Goal: Task Accomplishment & Management: Use online tool/utility

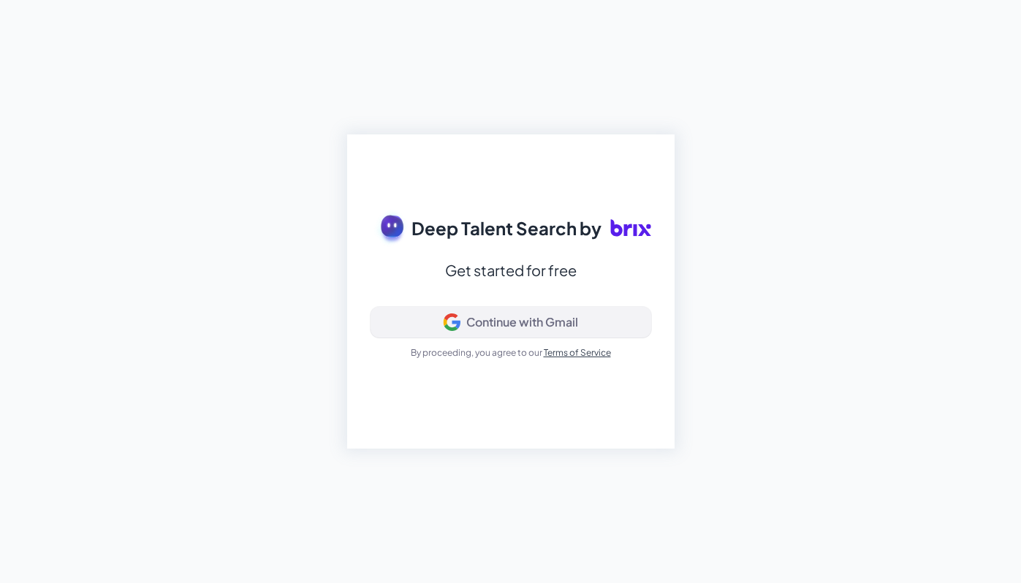
click at [545, 316] on div "Continue with Gmail" at bounding box center [522, 322] width 112 height 15
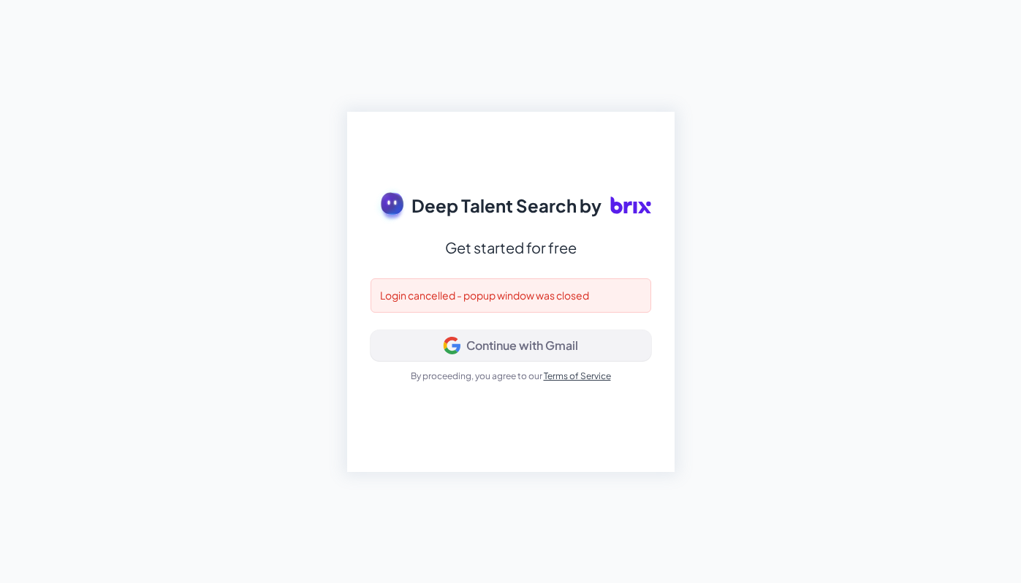
click at [533, 345] on div "Continue with Gmail" at bounding box center [522, 345] width 112 height 15
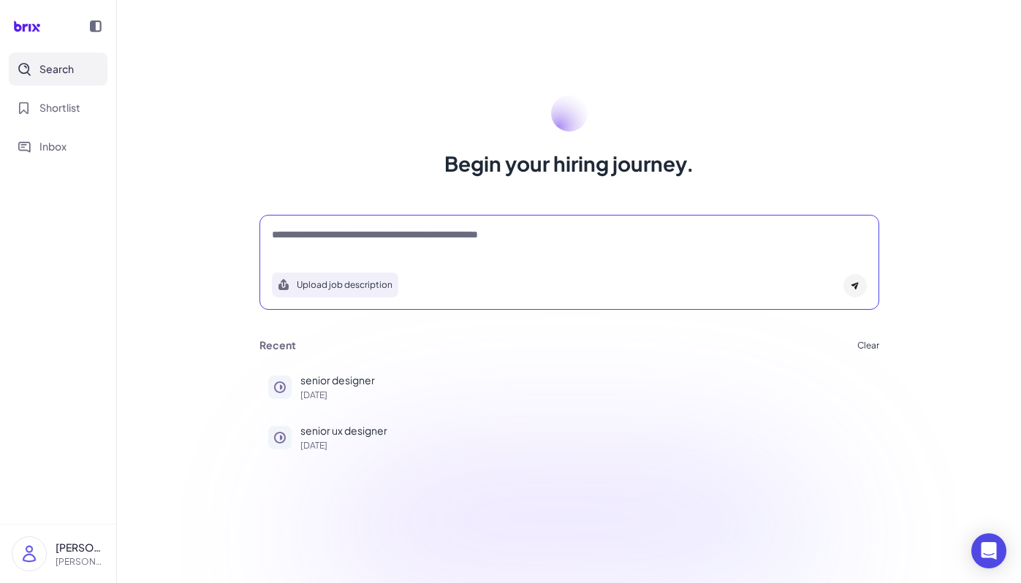
click at [428, 237] on textarea at bounding box center [569, 236] width 595 height 18
type textarea "*"
type textarea "**********"
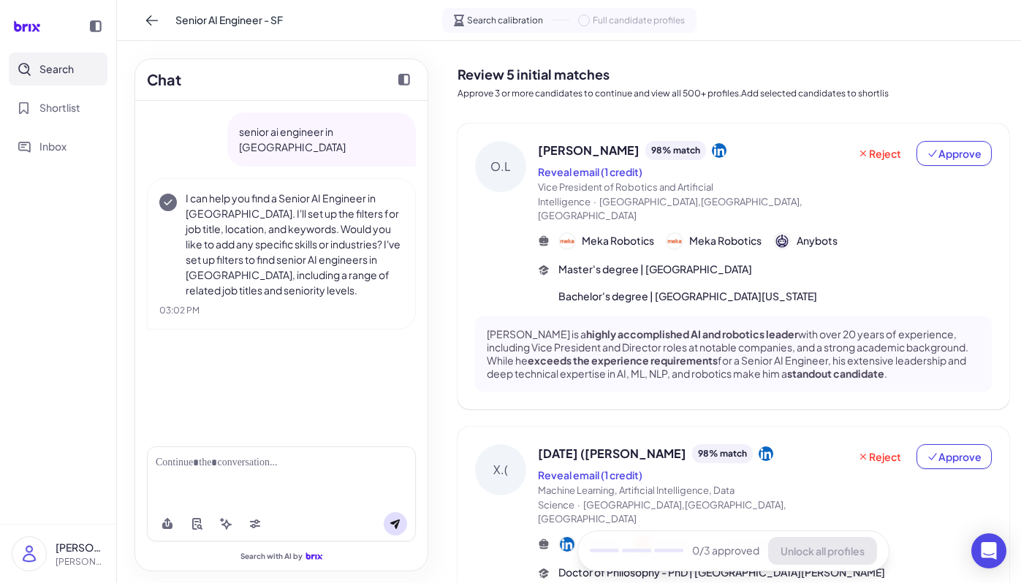
click at [256, 473] on div at bounding box center [281, 477] width 269 height 60
click at [257, 476] on div at bounding box center [281, 477] width 269 height 60
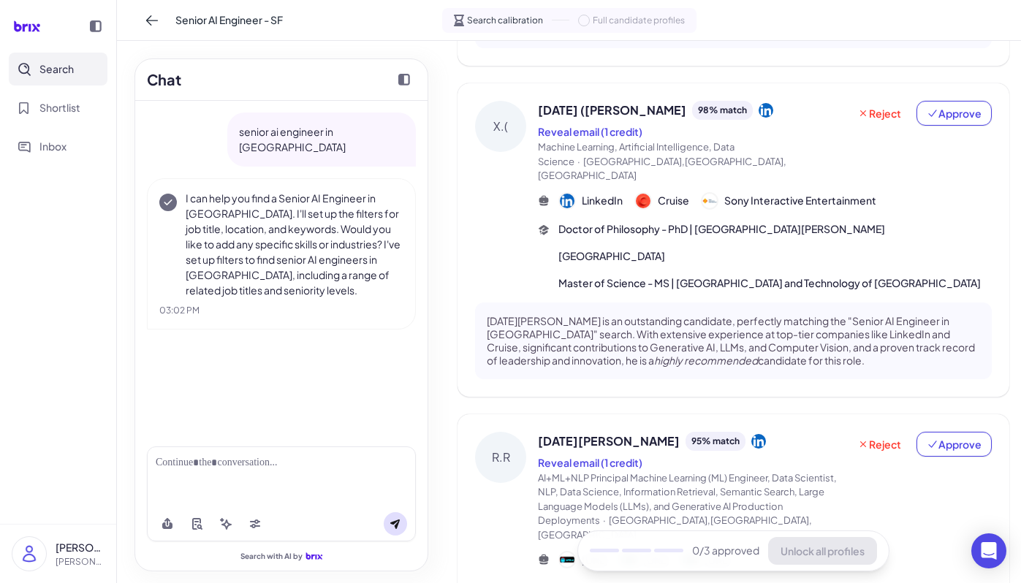
scroll to position [363, 0]
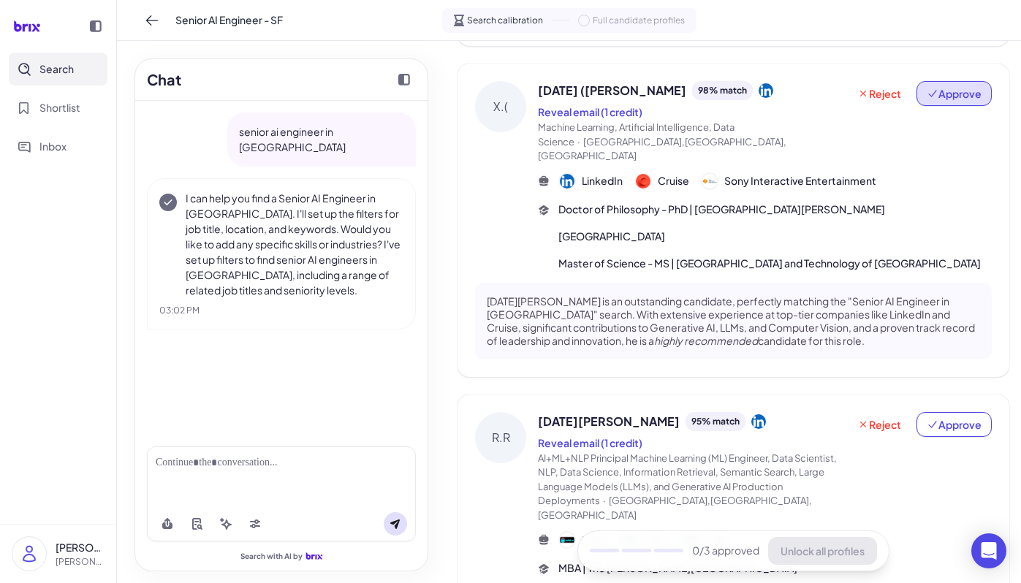
click at [941, 86] on span "Approve" at bounding box center [954, 93] width 55 height 15
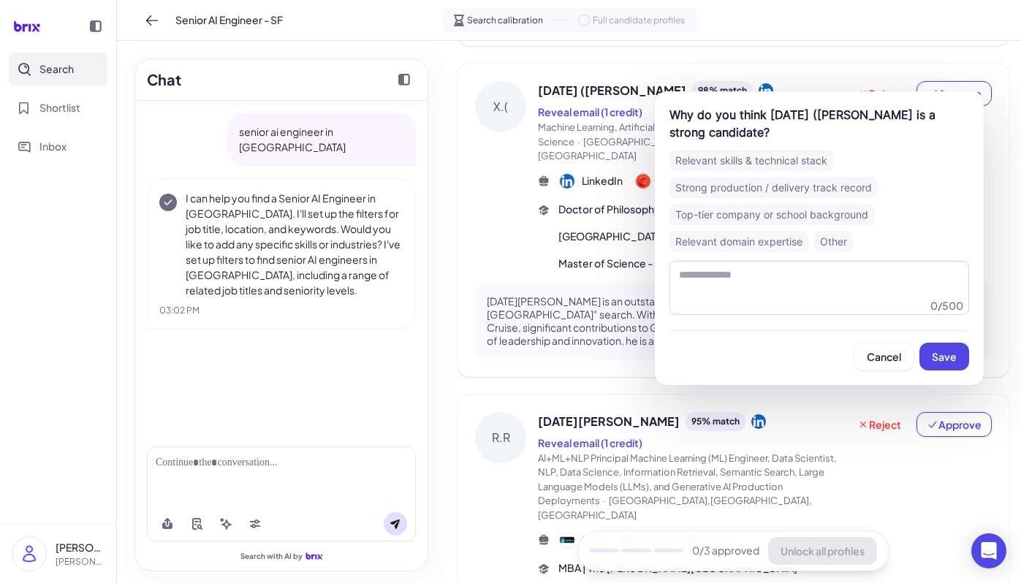
click at [790, 210] on div "Top-tier company or school background" at bounding box center [771, 214] width 205 height 21
click at [955, 361] on span "Save" at bounding box center [944, 356] width 25 height 13
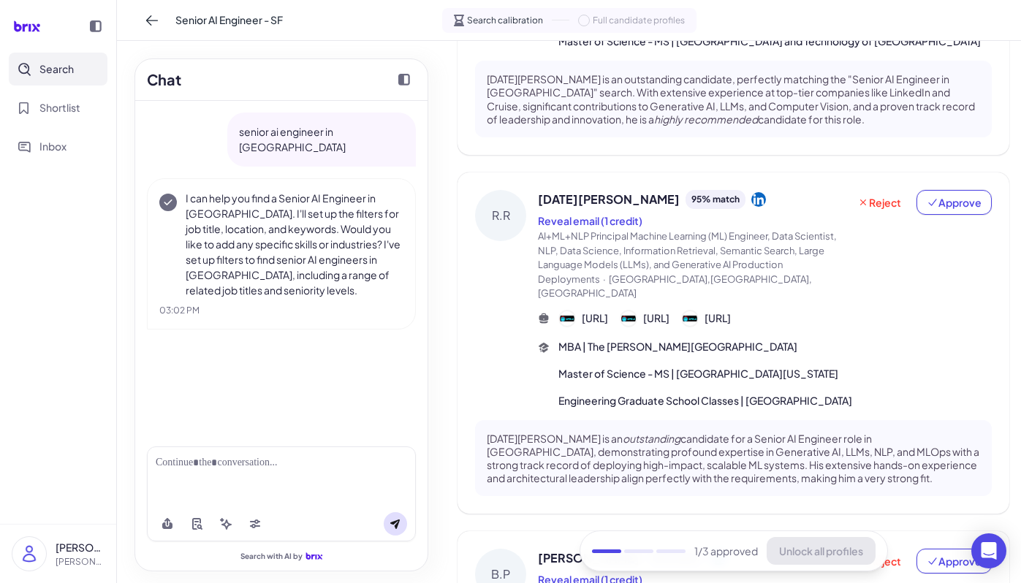
scroll to position [574, 0]
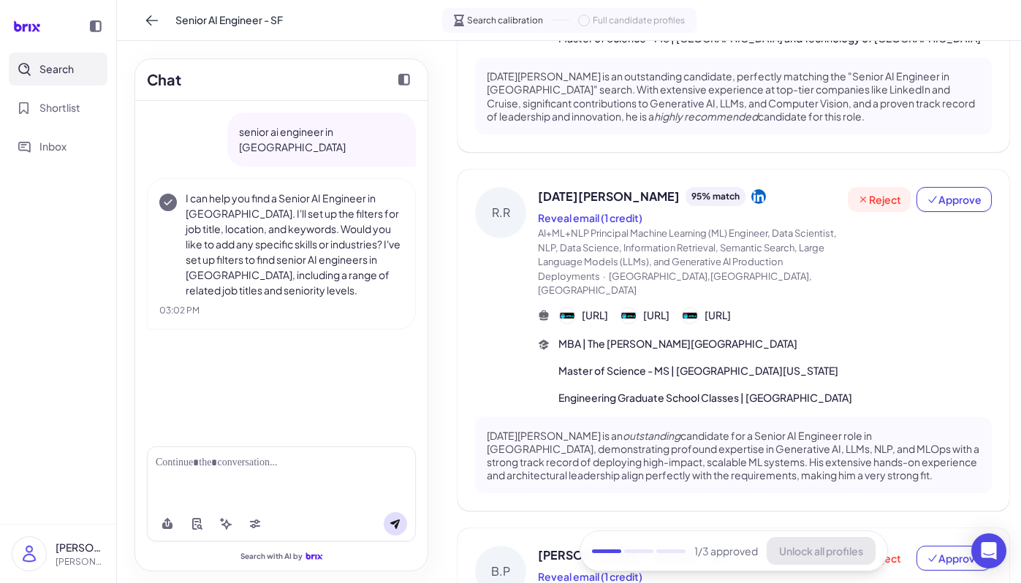
click at [878, 187] on button "Reject" at bounding box center [879, 199] width 63 height 25
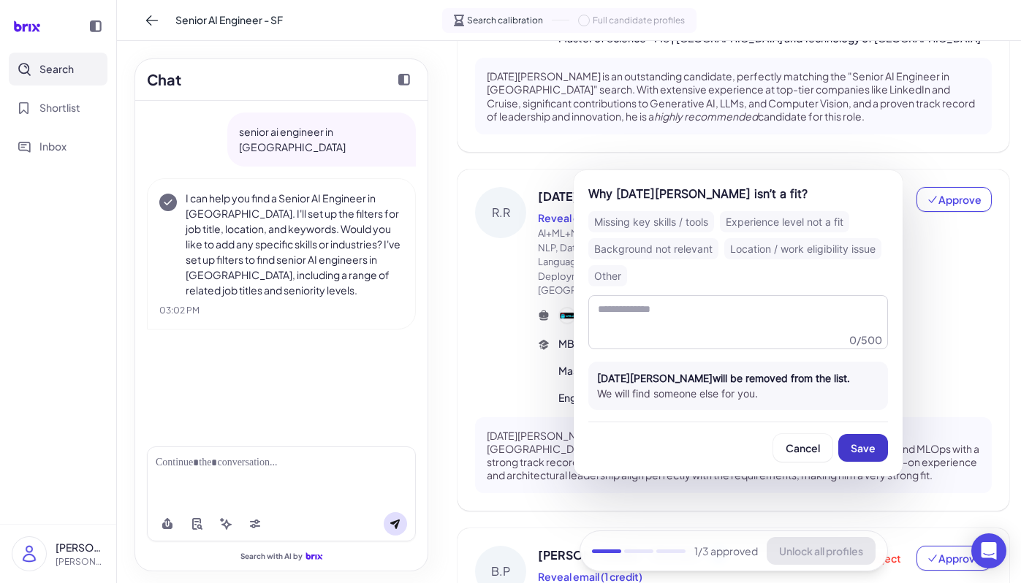
click at [856, 452] on span "Save" at bounding box center [863, 447] width 25 height 13
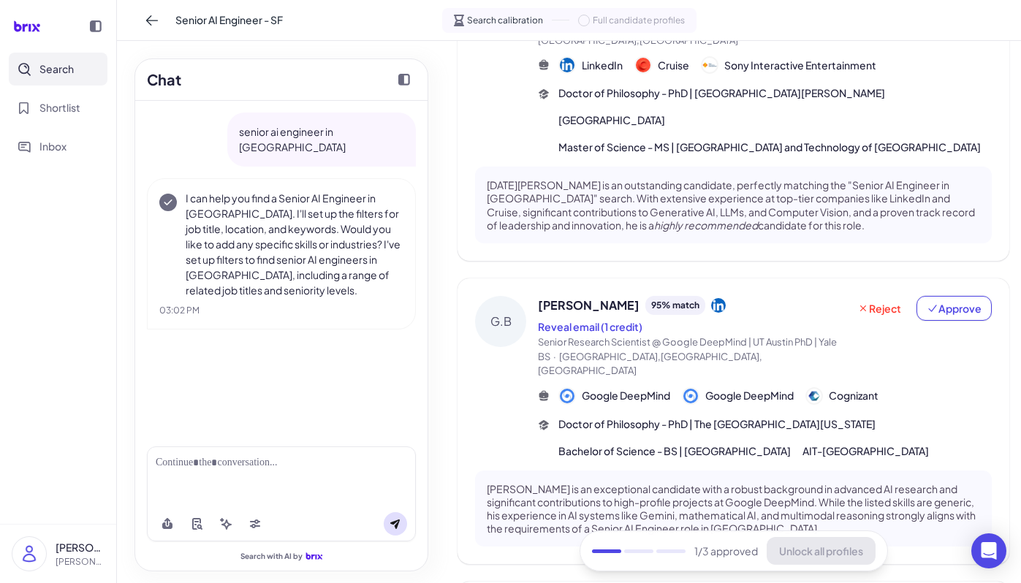
scroll to position [462, 0]
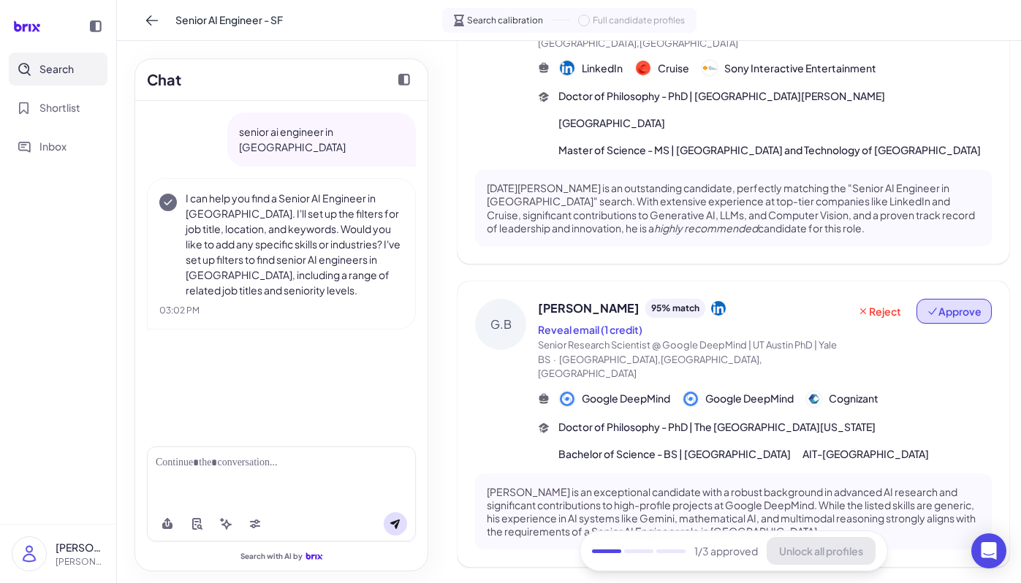
click at [943, 304] on span "Approve" at bounding box center [954, 311] width 55 height 15
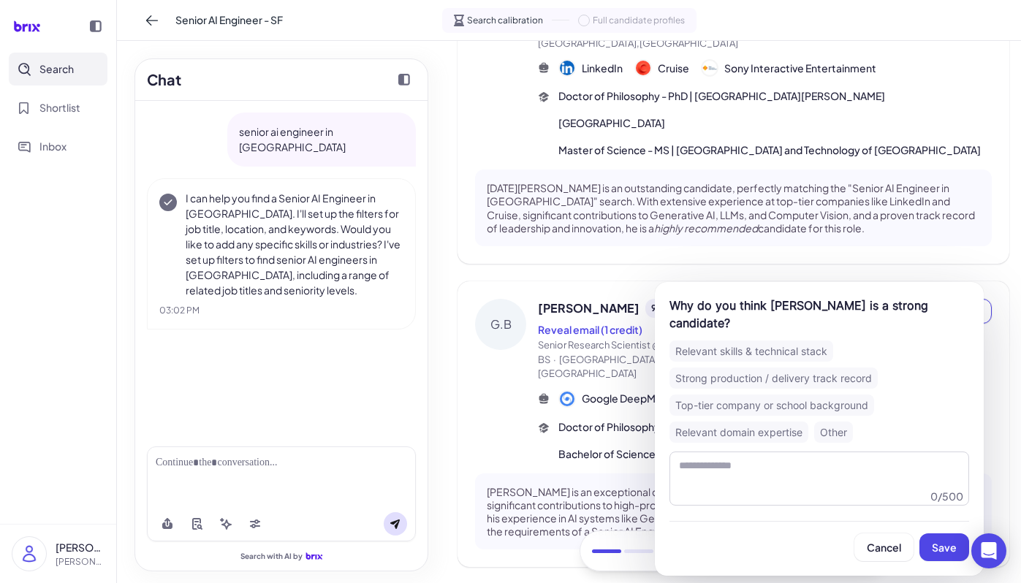
click at [790, 405] on div "Top-tier company or school background" at bounding box center [771, 405] width 205 height 21
click at [940, 538] on button "Save" at bounding box center [944, 547] width 50 height 28
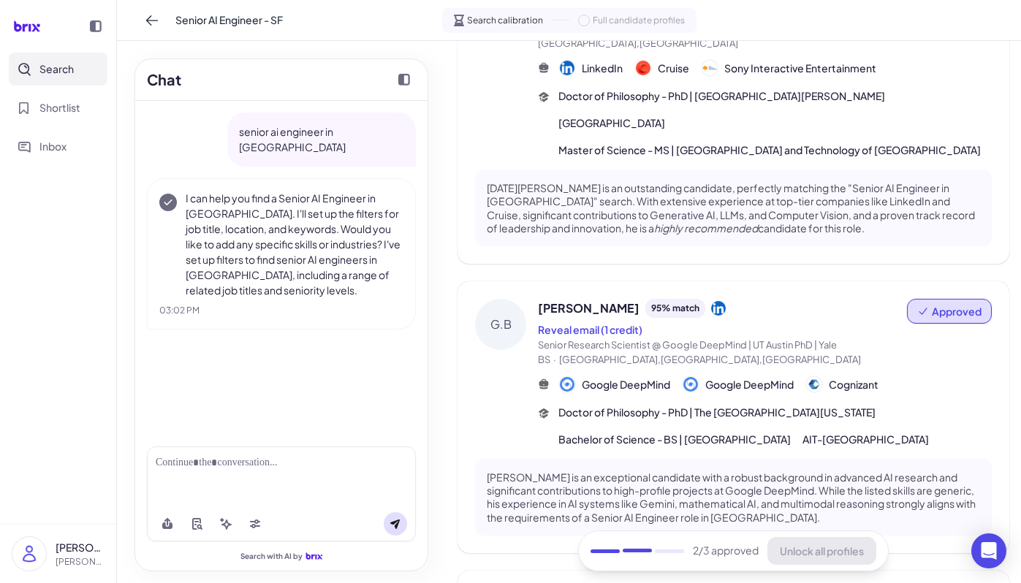
click at [588, 300] on span "Garrett Bingham" at bounding box center [589, 309] width 102 height 18
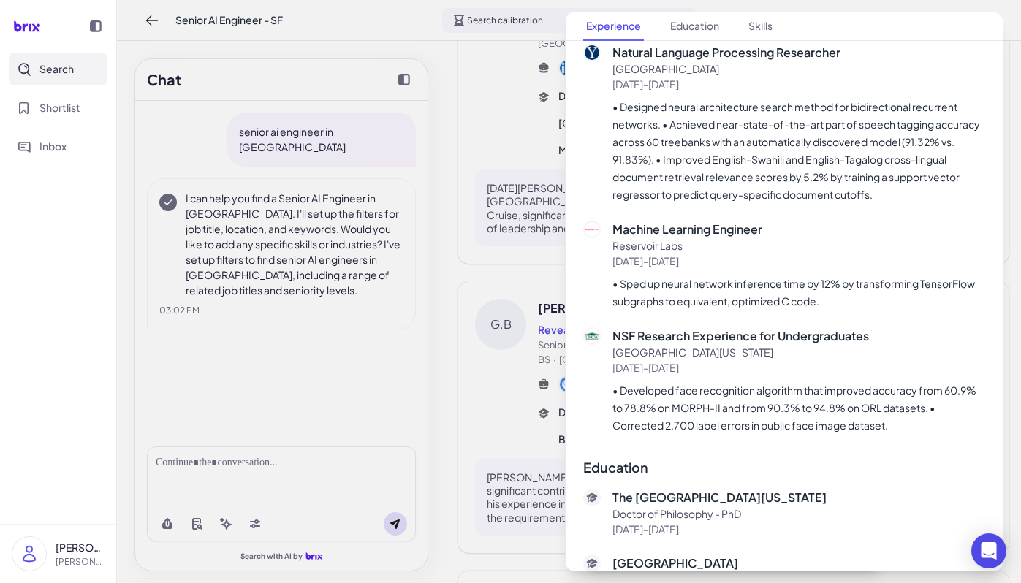
scroll to position [1235, 0]
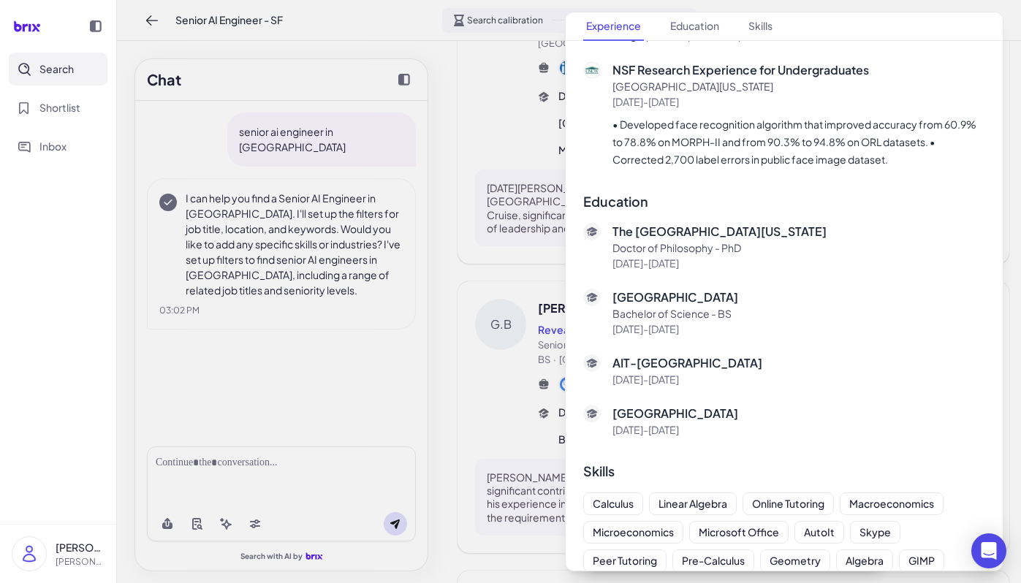
click at [536, 135] on div at bounding box center [510, 291] width 1021 height 583
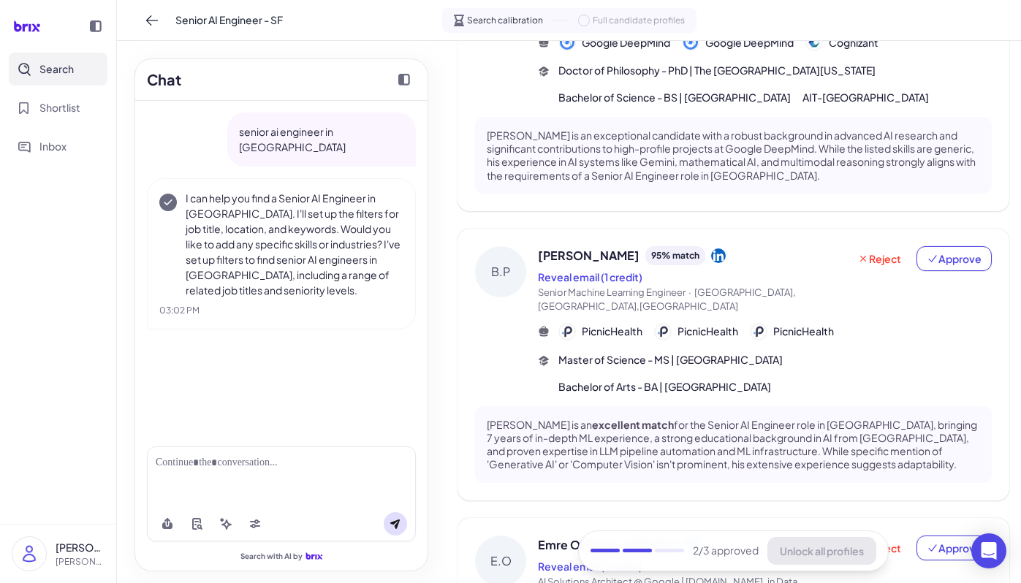
scroll to position [1025, 0]
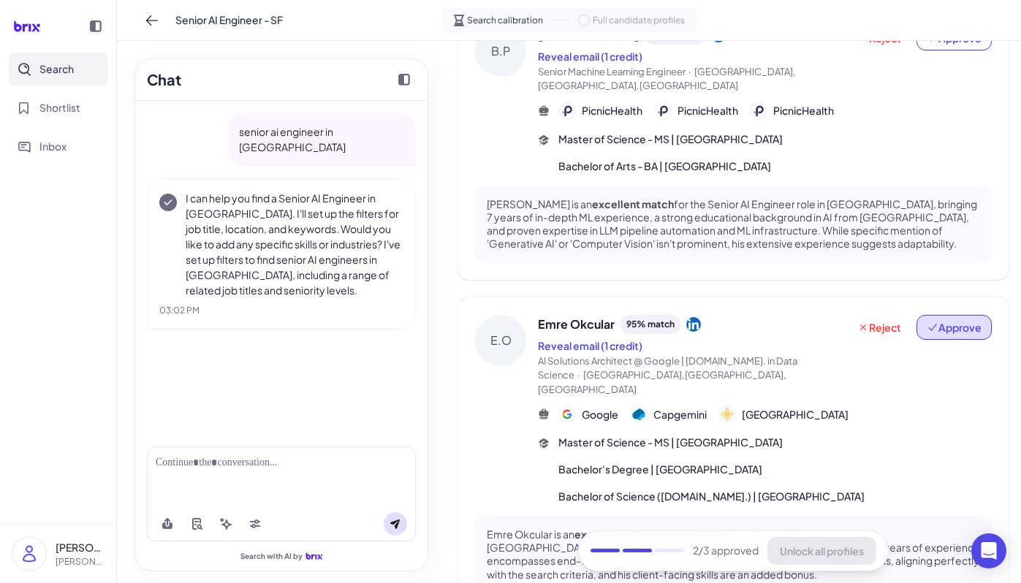
click at [953, 315] on button "Approve" at bounding box center [953, 327] width 75 height 25
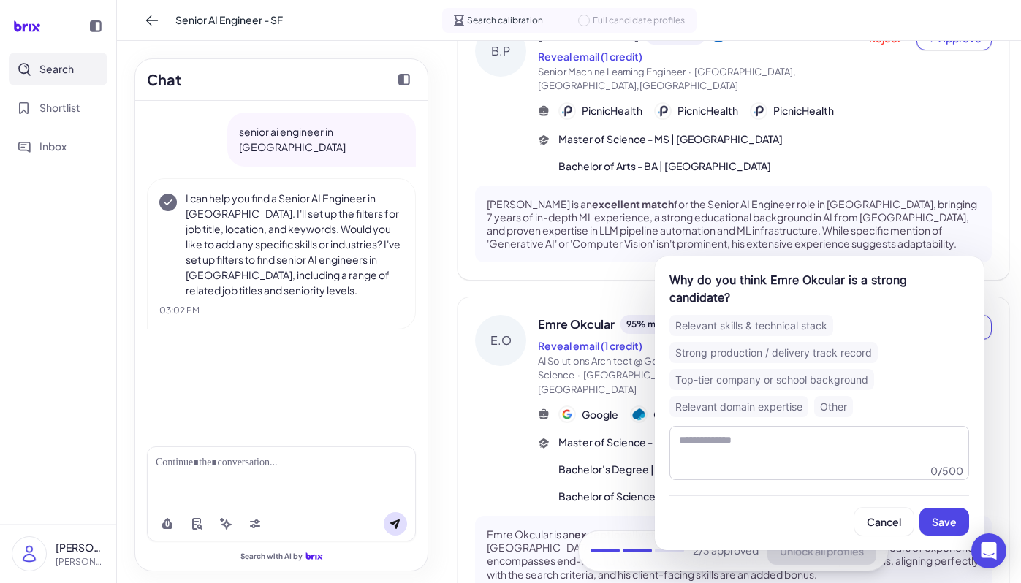
click at [746, 369] on div "Top-tier company or school background" at bounding box center [771, 379] width 205 height 21
click at [963, 510] on button "Save" at bounding box center [944, 522] width 50 height 28
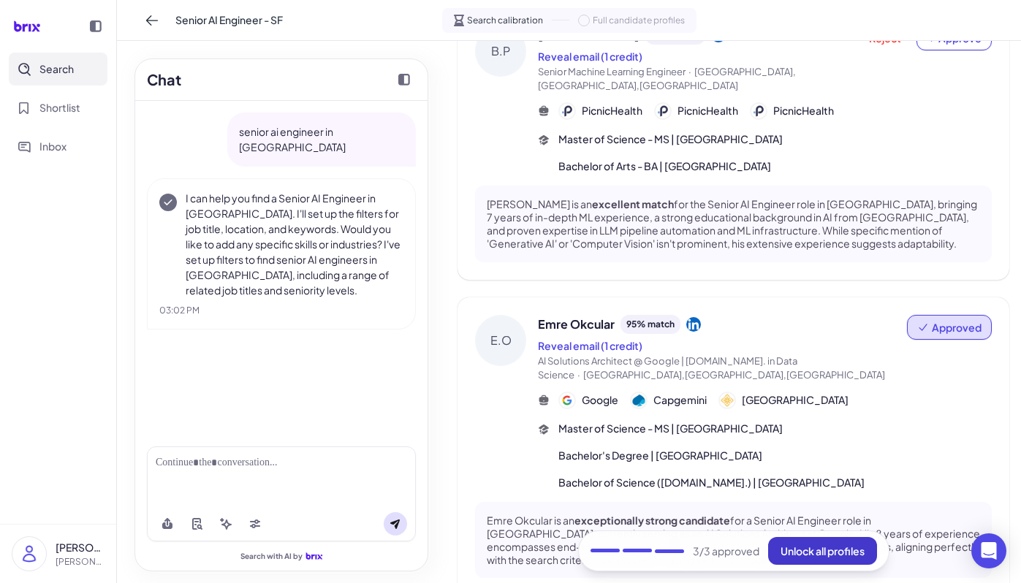
click at [852, 544] on span "Unlock all profiles" at bounding box center [823, 550] width 84 height 13
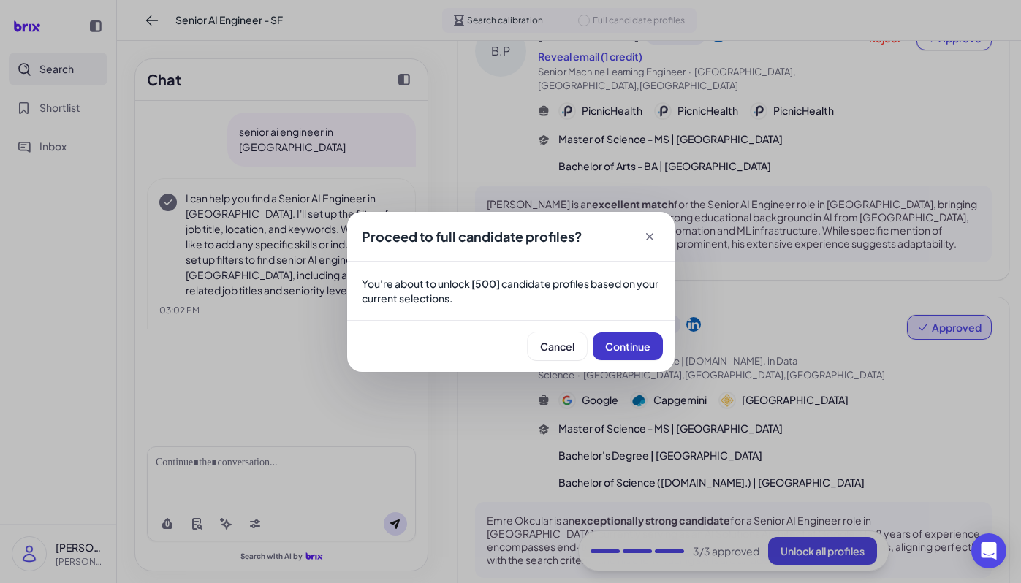
click at [650, 343] on span "Continue" at bounding box center [627, 346] width 45 height 13
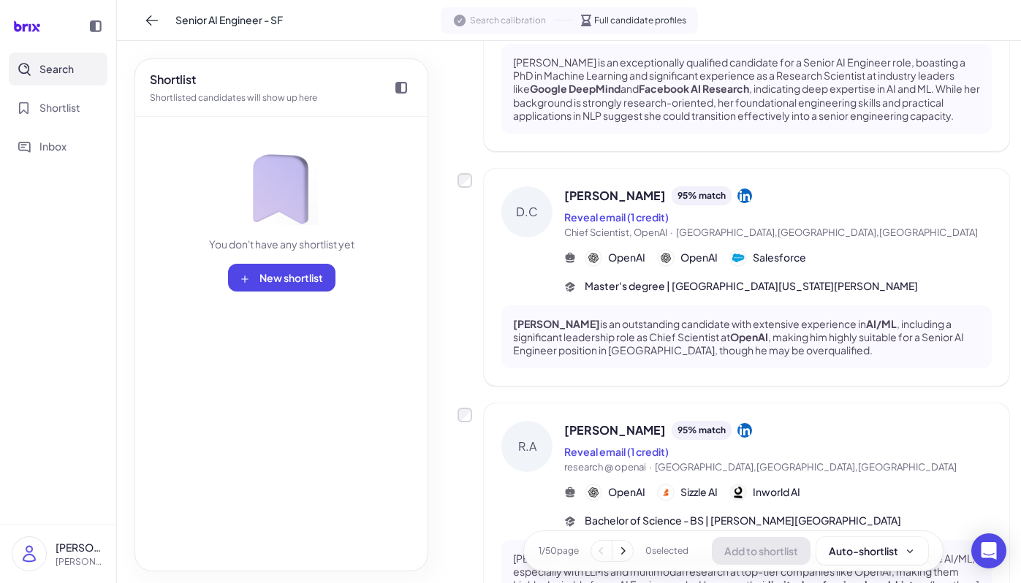
scroll to position [2255, 0]
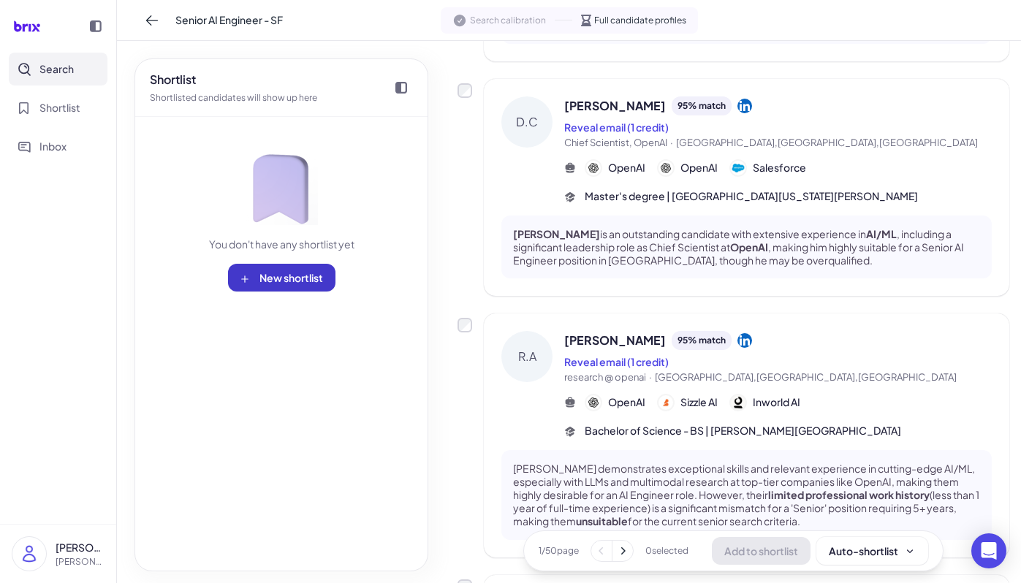
click at [302, 283] on span "New shortlist" at bounding box center [291, 277] width 64 height 13
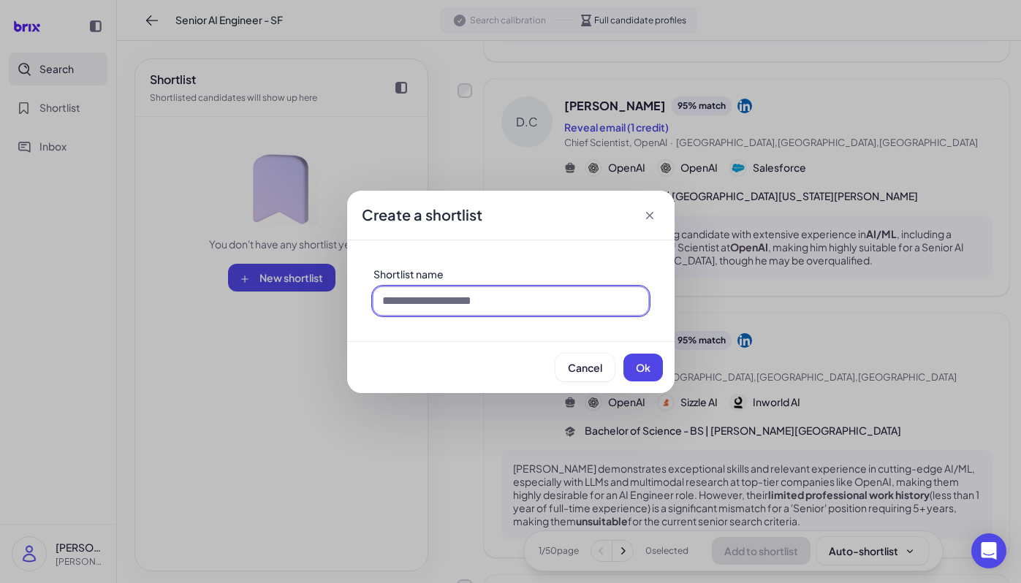
click at [417, 303] on input at bounding box center [510, 301] width 275 height 28
type input "**********"
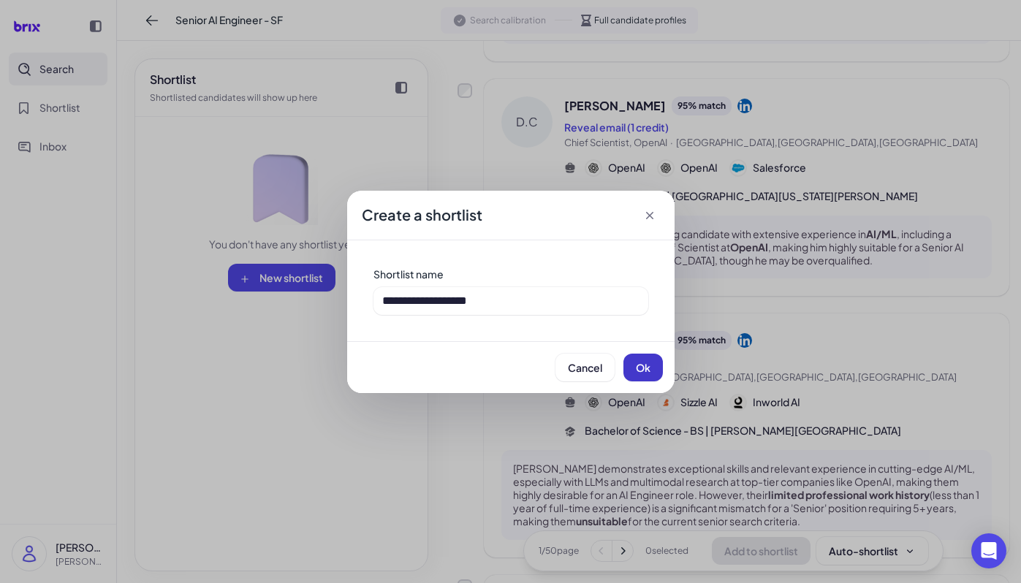
click at [657, 371] on button "Ok" at bounding box center [642, 368] width 39 height 28
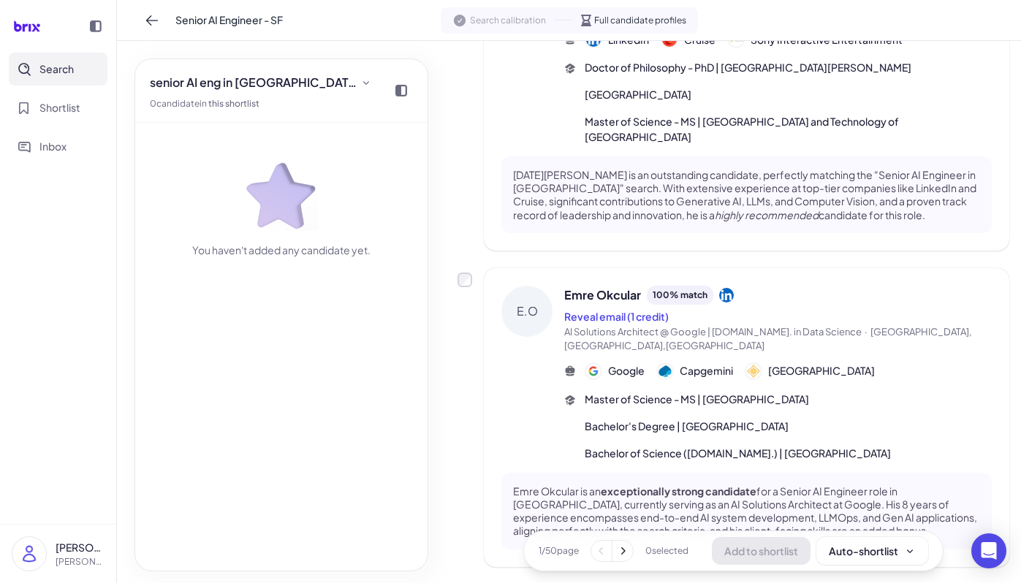
scroll to position [12, 0]
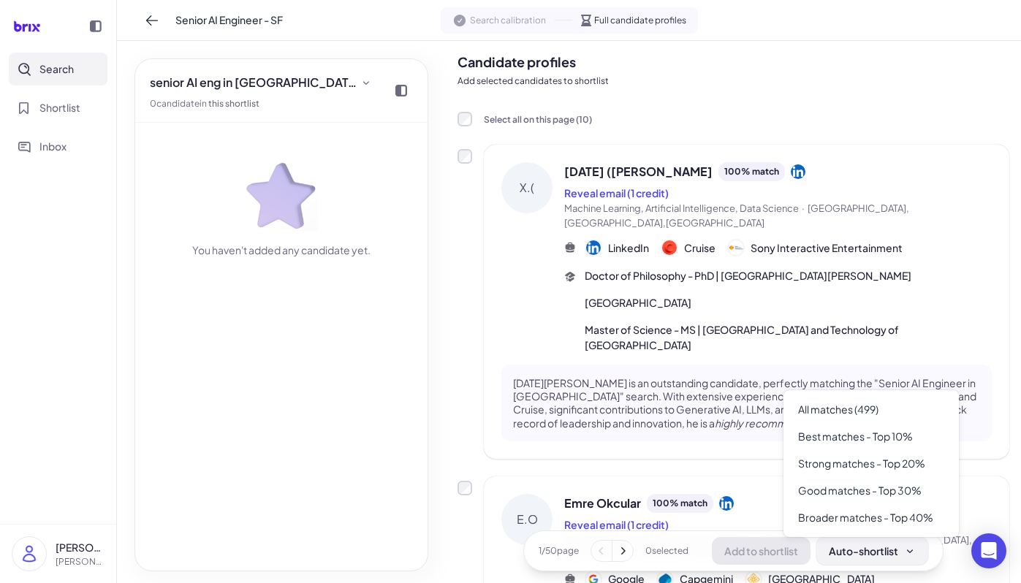
click at [881, 548] on div "Auto-shortlist" at bounding box center [872, 551] width 87 height 15
click at [875, 438] on div "Best matches - Top 10%" at bounding box center [871, 436] width 164 height 27
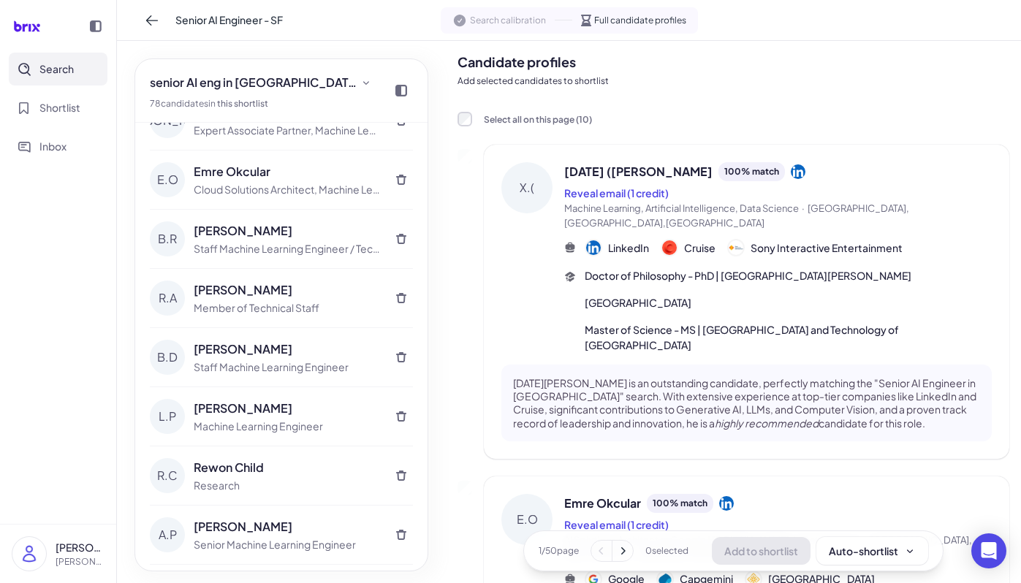
scroll to position [0, 0]
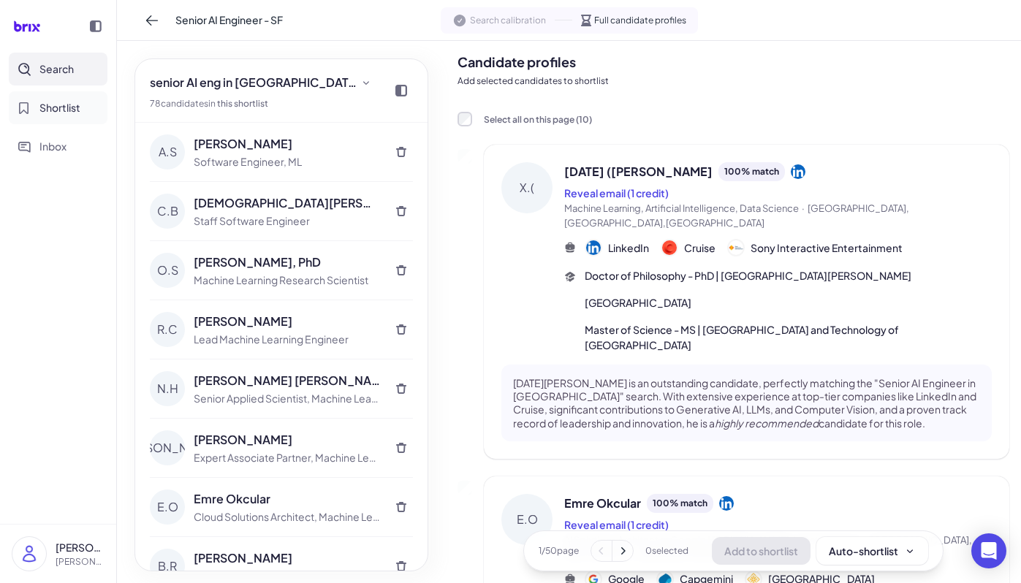
click at [60, 107] on span "Shortlist" at bounding box center [59, 107] width 41 height 15
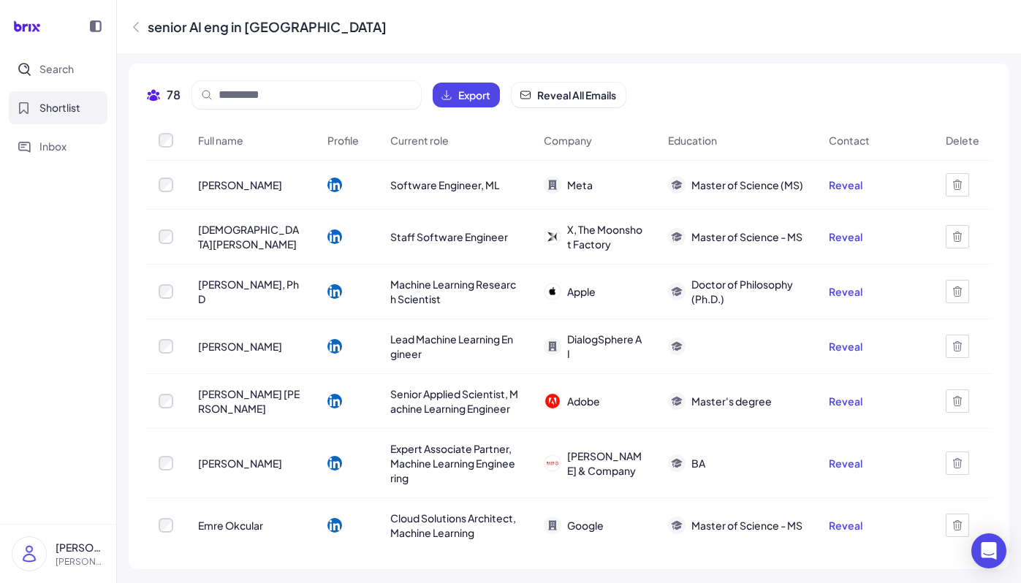
click at [140, 30] on icon at bounding box center [136, 27] width 15 height 15
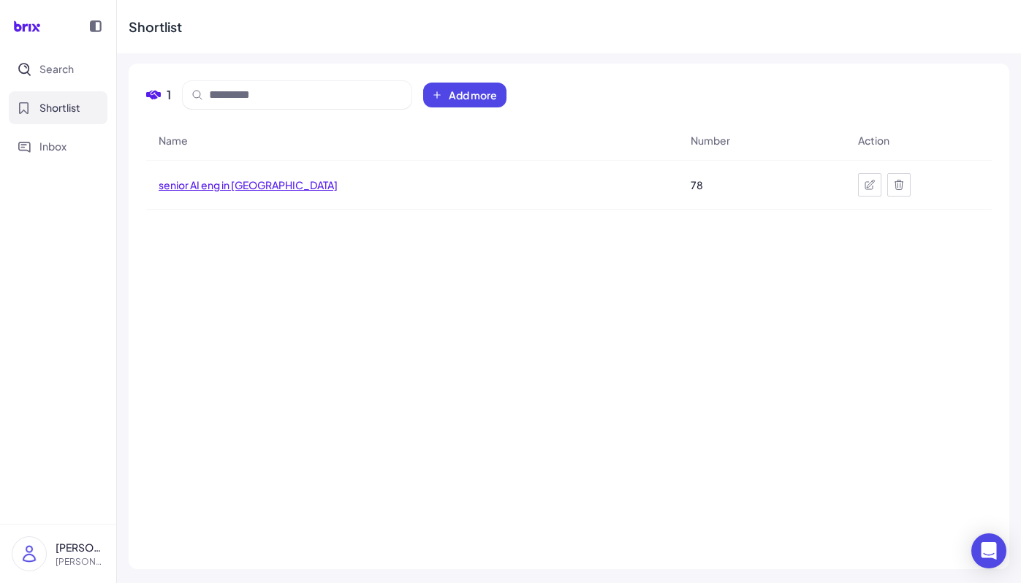
click at [216, 183] on span "senior AI eng in SF" at bounding box center [248, 185] width 179 height 15
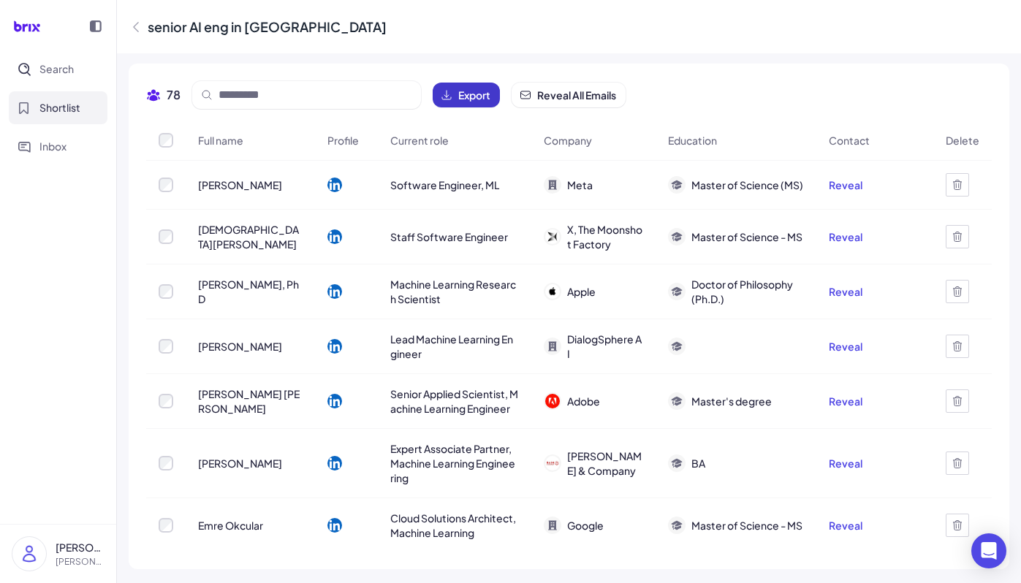
click at [468, 94] on span "Export" at bounding box center [474, 95] width 32 height 15
click at [46, 22] on icon at bounding box center [27, 26] width 42 height 29
click at [48, 32] on div at bounding box center [58, 26] width 105 height 29
click at [31, 32] on icon at bounding box center [27, 26] width 42 height 29
click at [96, 23] on icon at bounding box center [96, 26] width 12 height 12
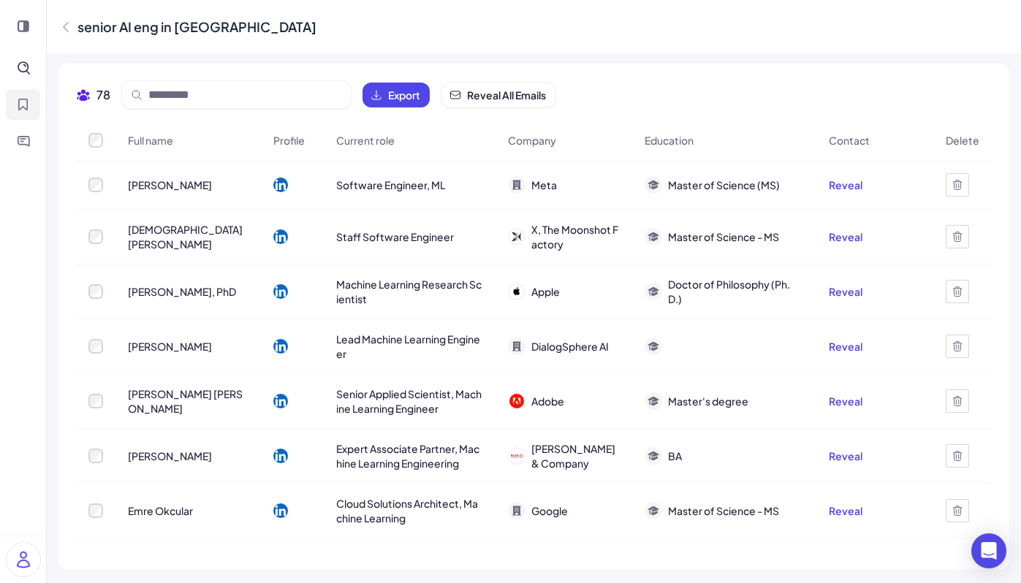
click at [28, 26] on icon at bounding box center [24, 26] width 12 height 12
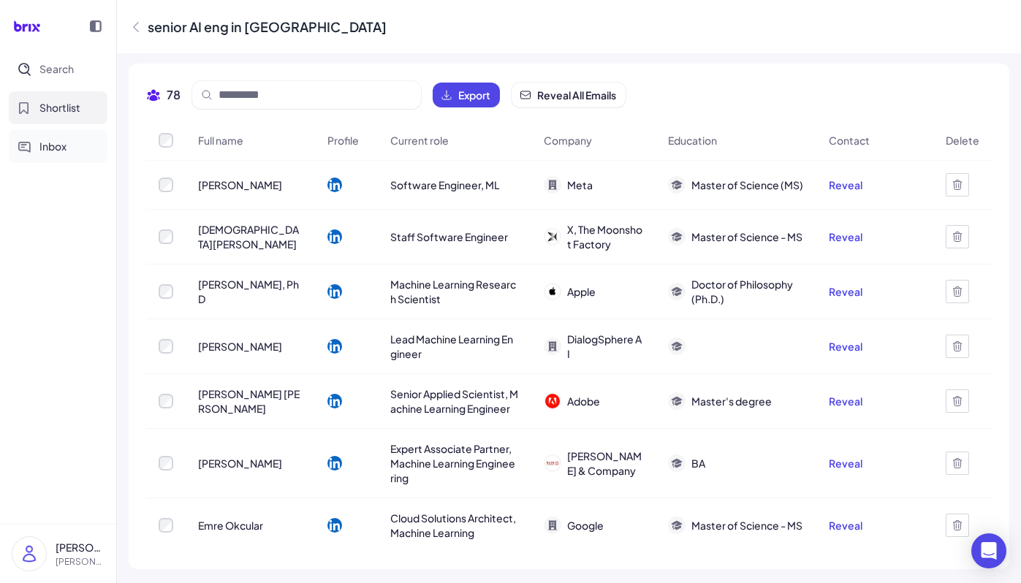
click at [50, 148] on span "Inbox" at bounding box center [52, 146] width 27 height 15
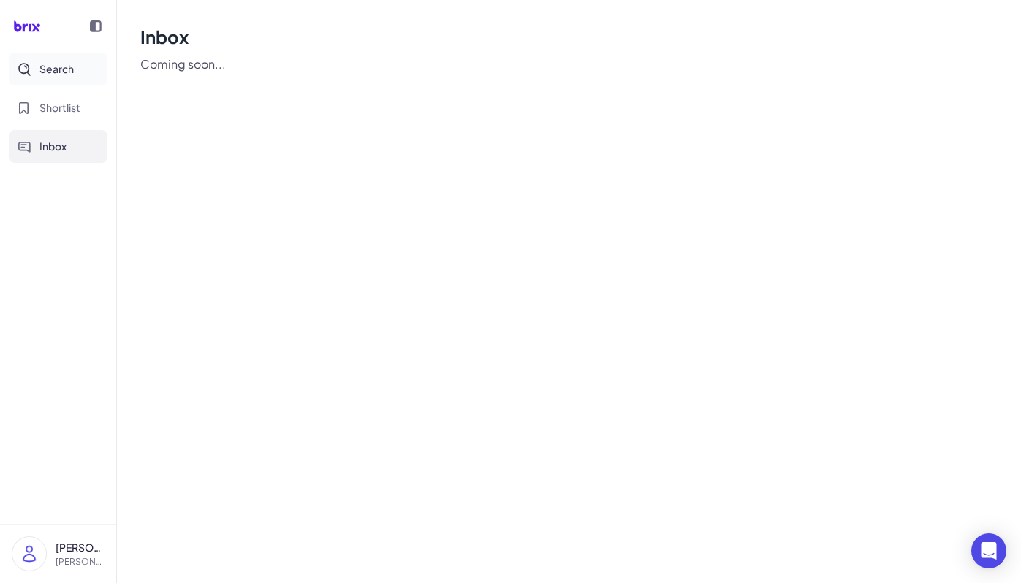
click at [60, 77] on button "Search" at bounding box center [58, 69] width 99 height 33
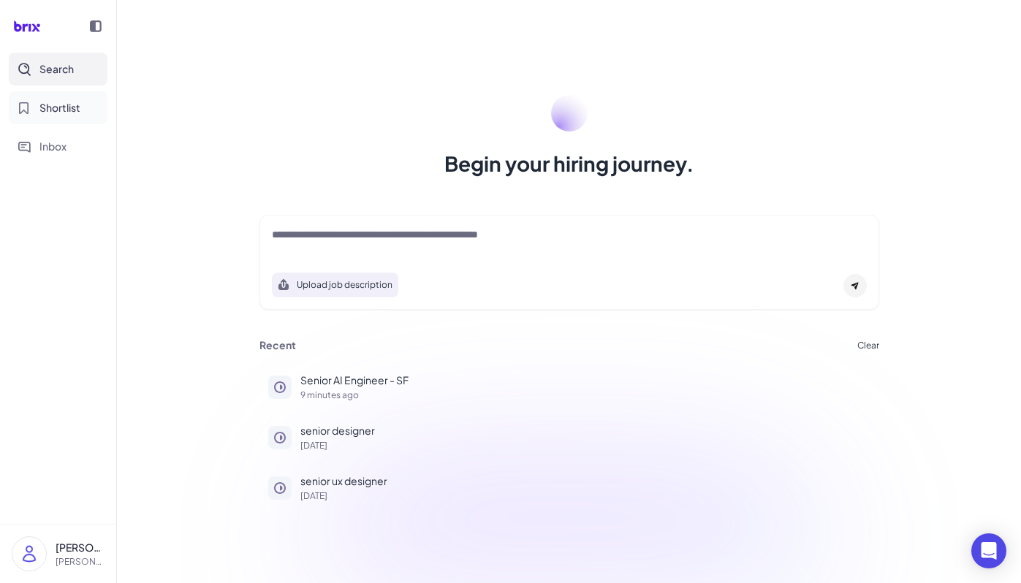
click at [65, 99] on button "Shortlist" at bounding box center [58, 107] width 99 height 33
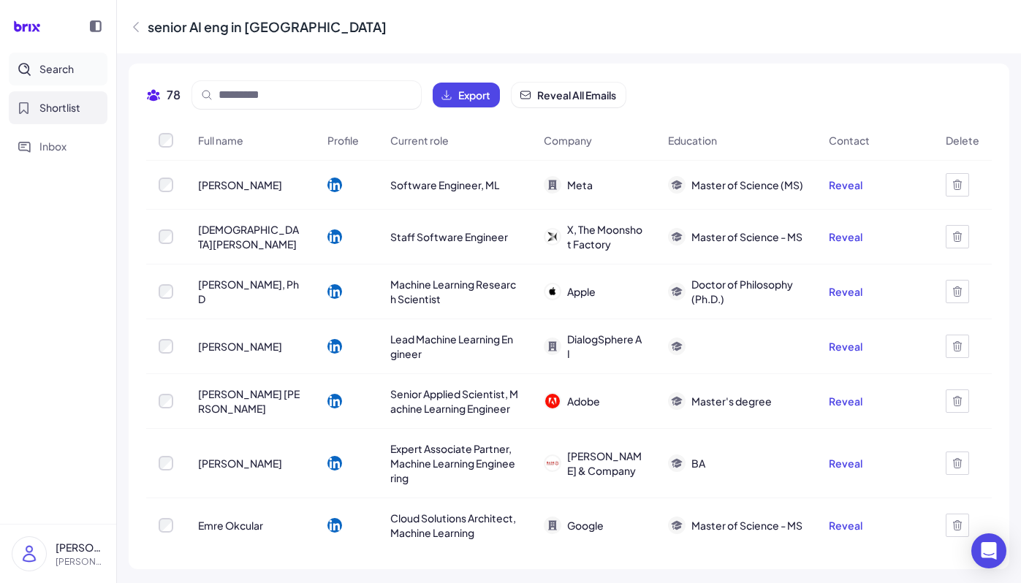
click at [62, 71] on span "Search" at bounding box center [56, 68] width 34 height 15
